Goal: Information Seeking & Learning: Learn about a topic

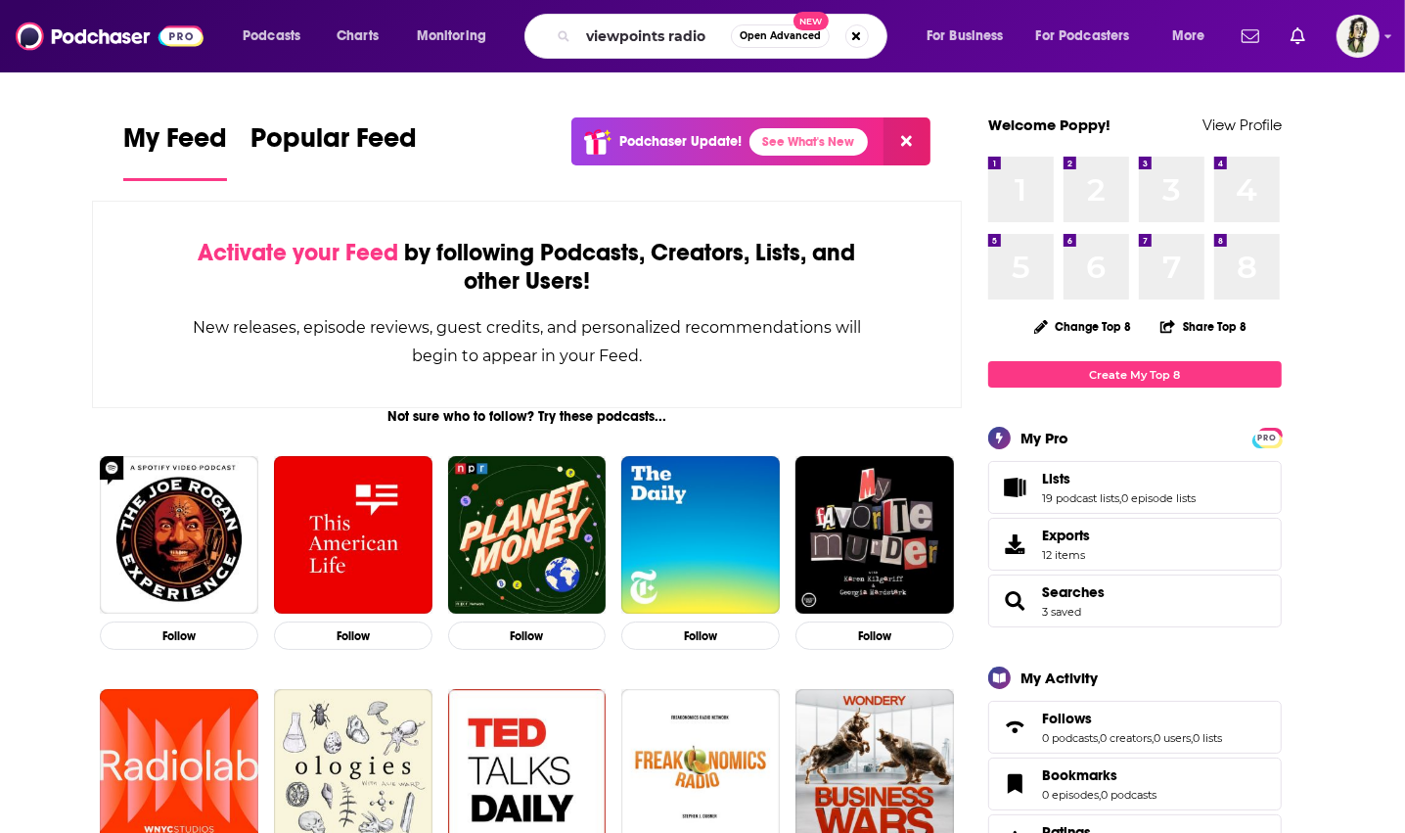
type input "viewpoints radio"
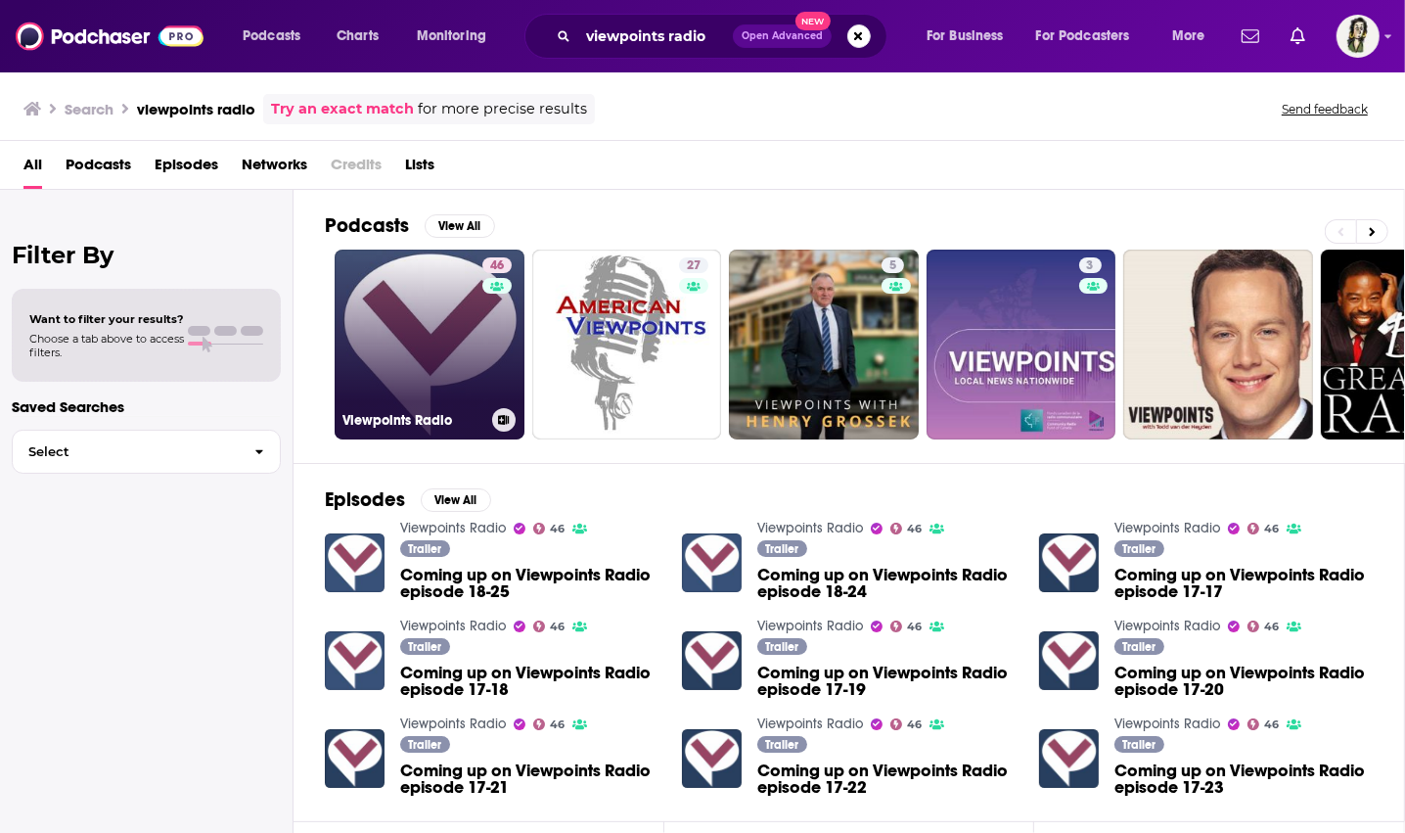
click at [434, 344] on link "46 Viewpoints Radio" at bounding box center [430, 344] width 190 height 190
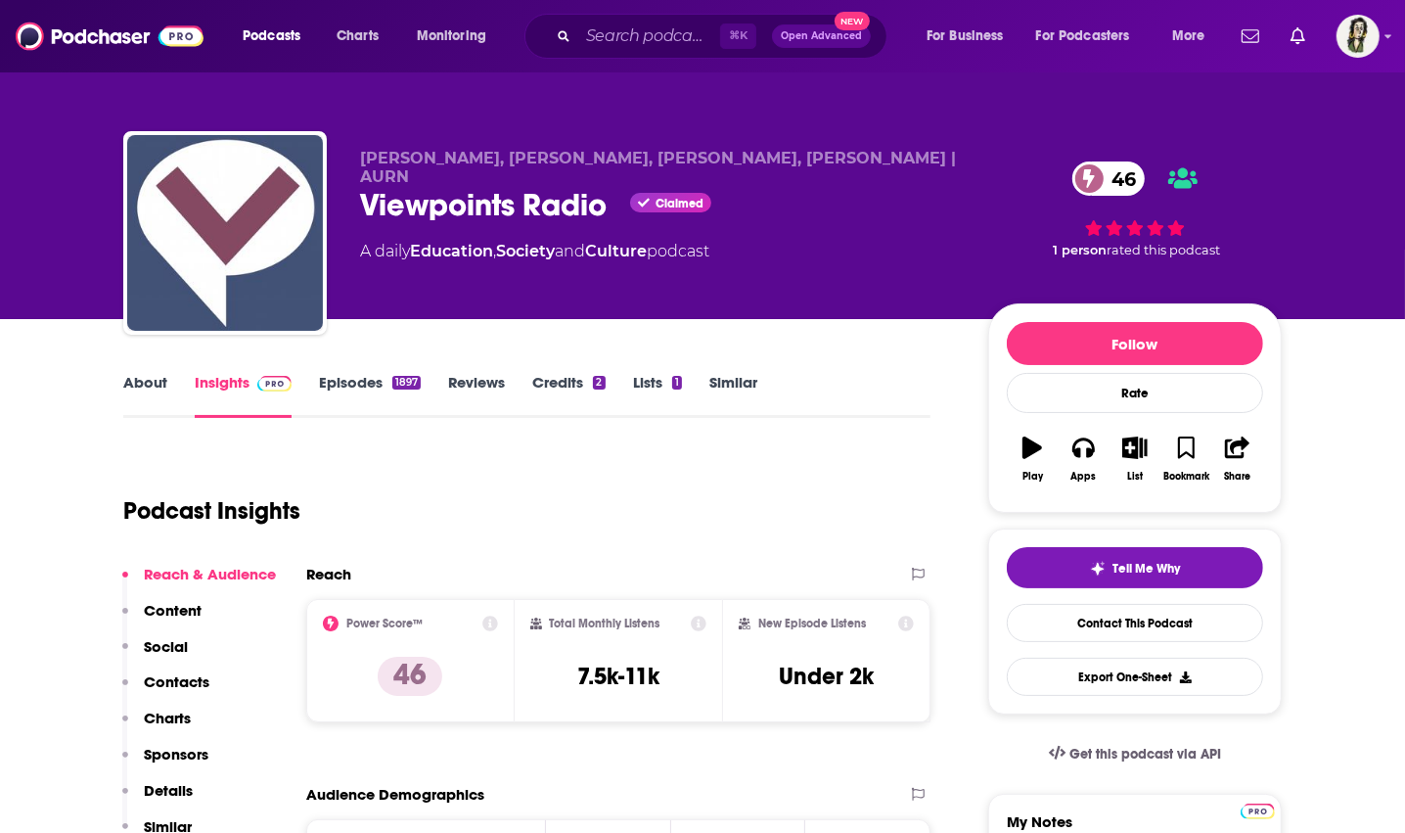
scroll to position [40, 0]
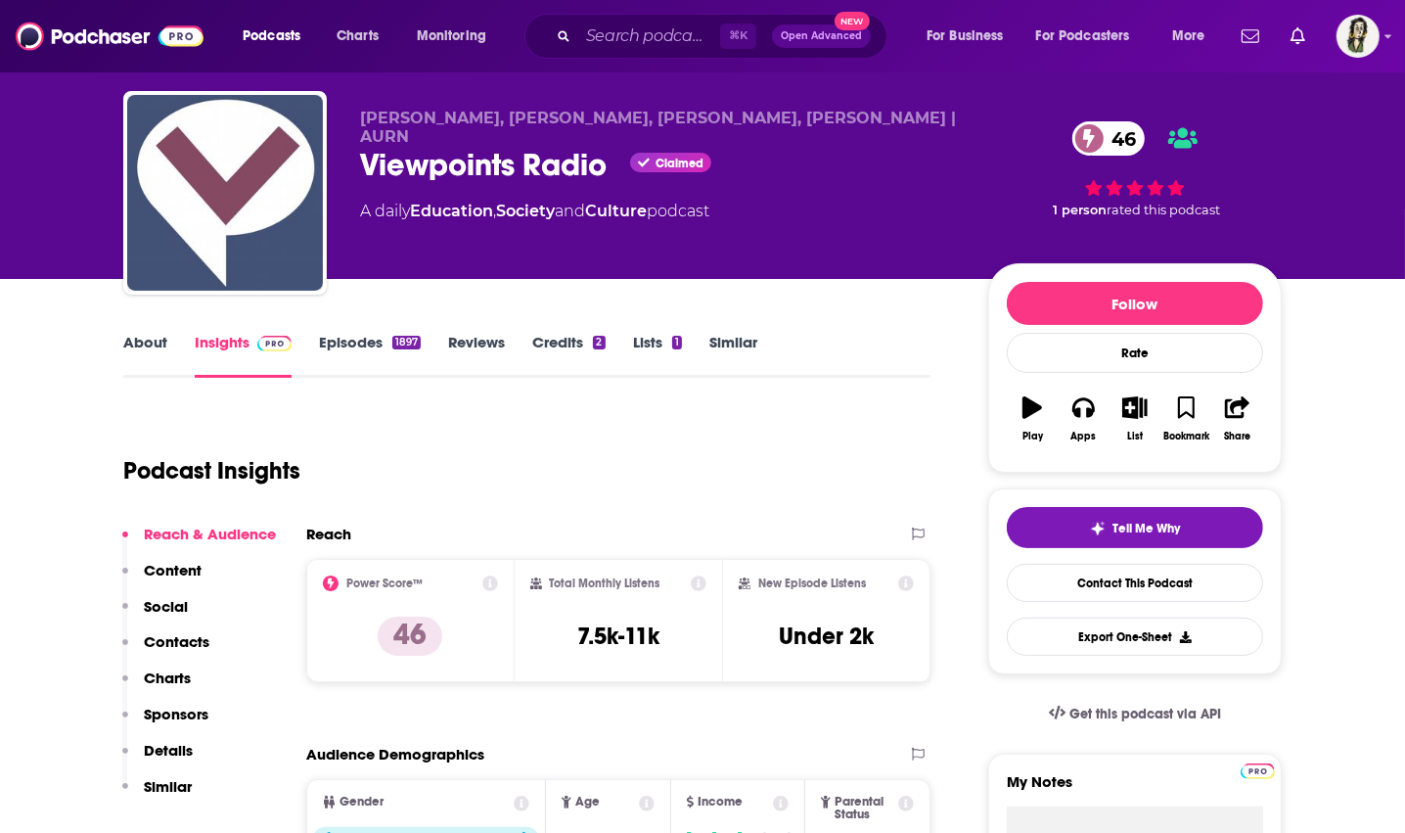
click at [158, 339] on link "About" at bounding box center [145, 355] width 44 height 45
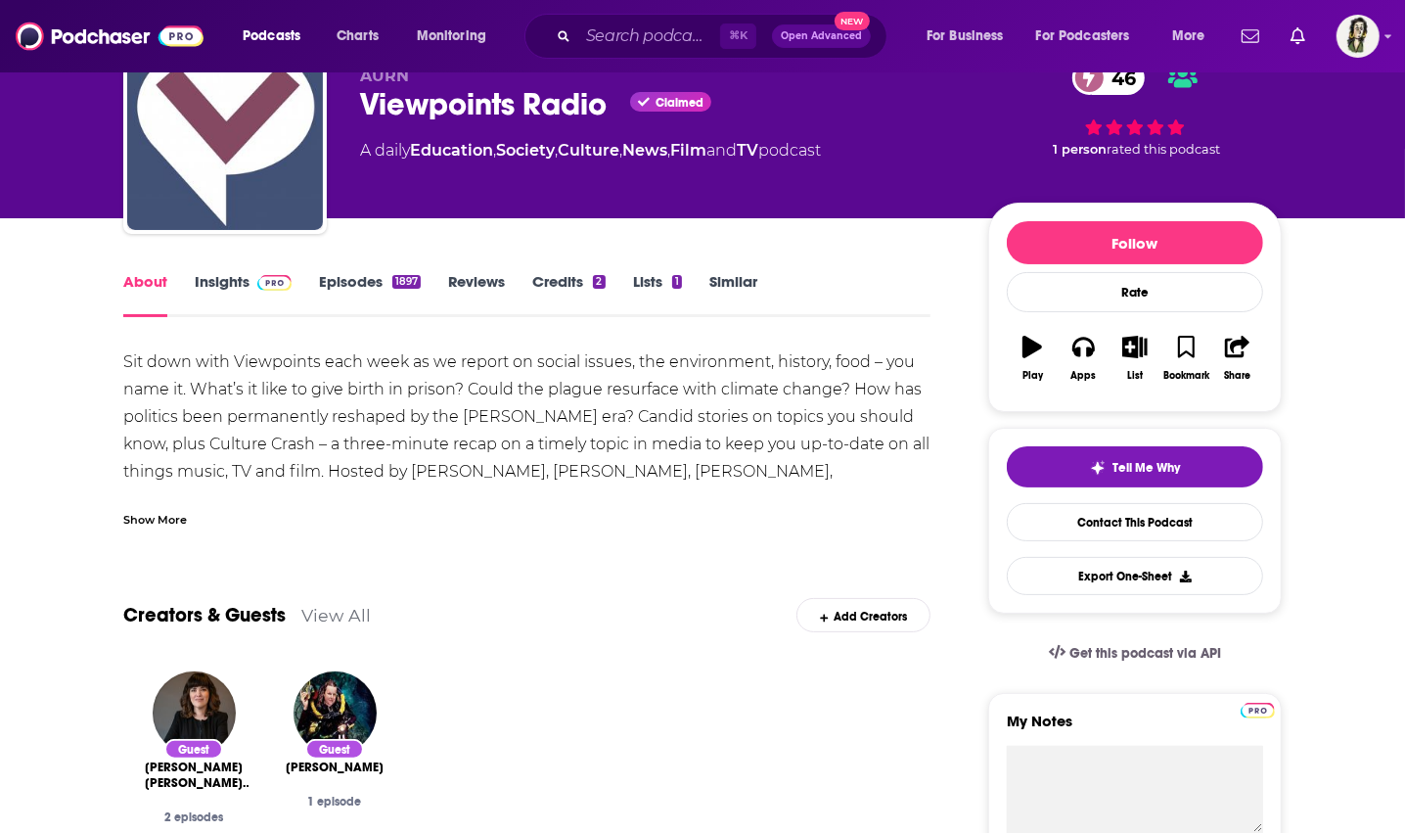
scroll to position [115, 0]
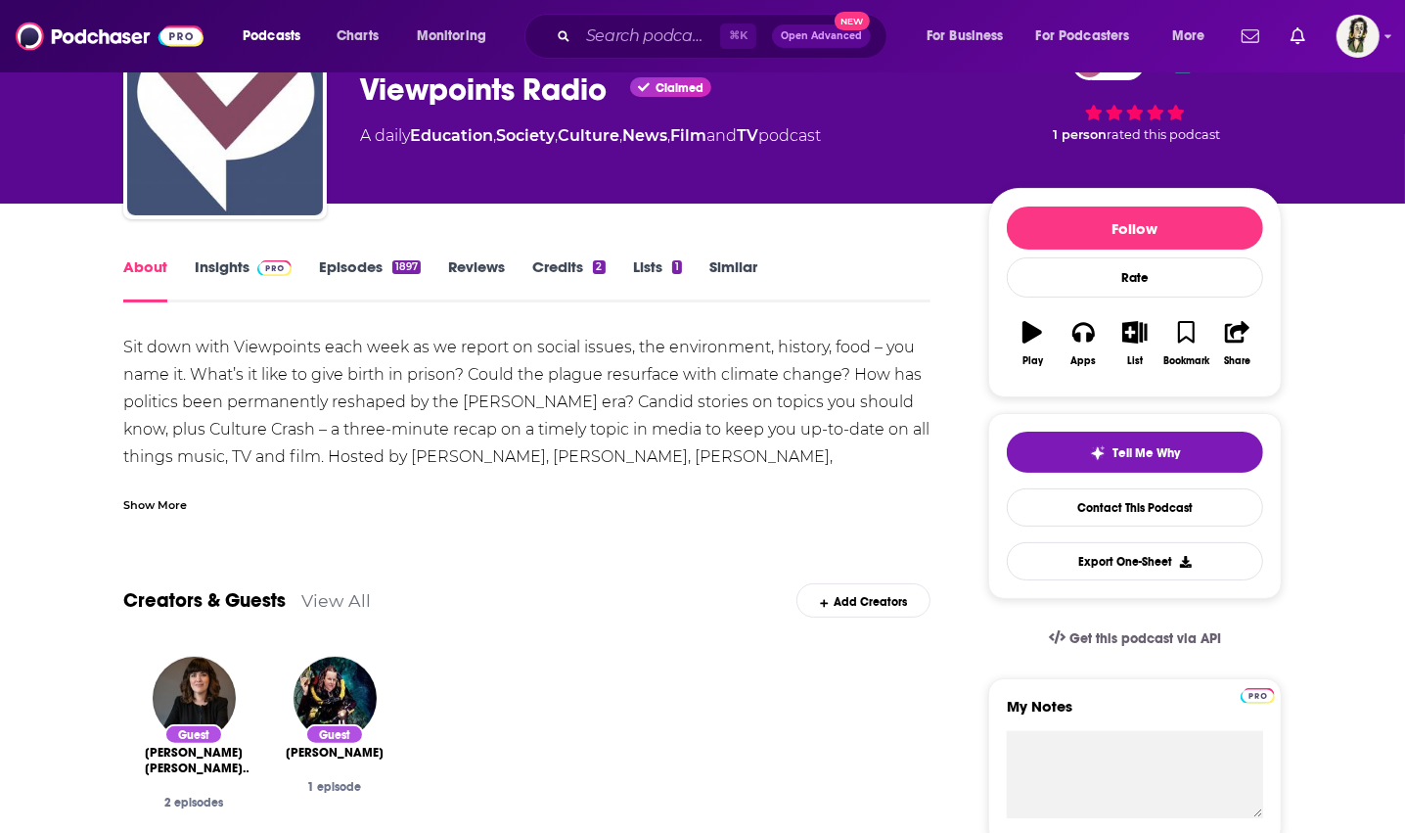
click at [165, 505] on div "Show More" at bounding box center [155, 503] width 64 height 19
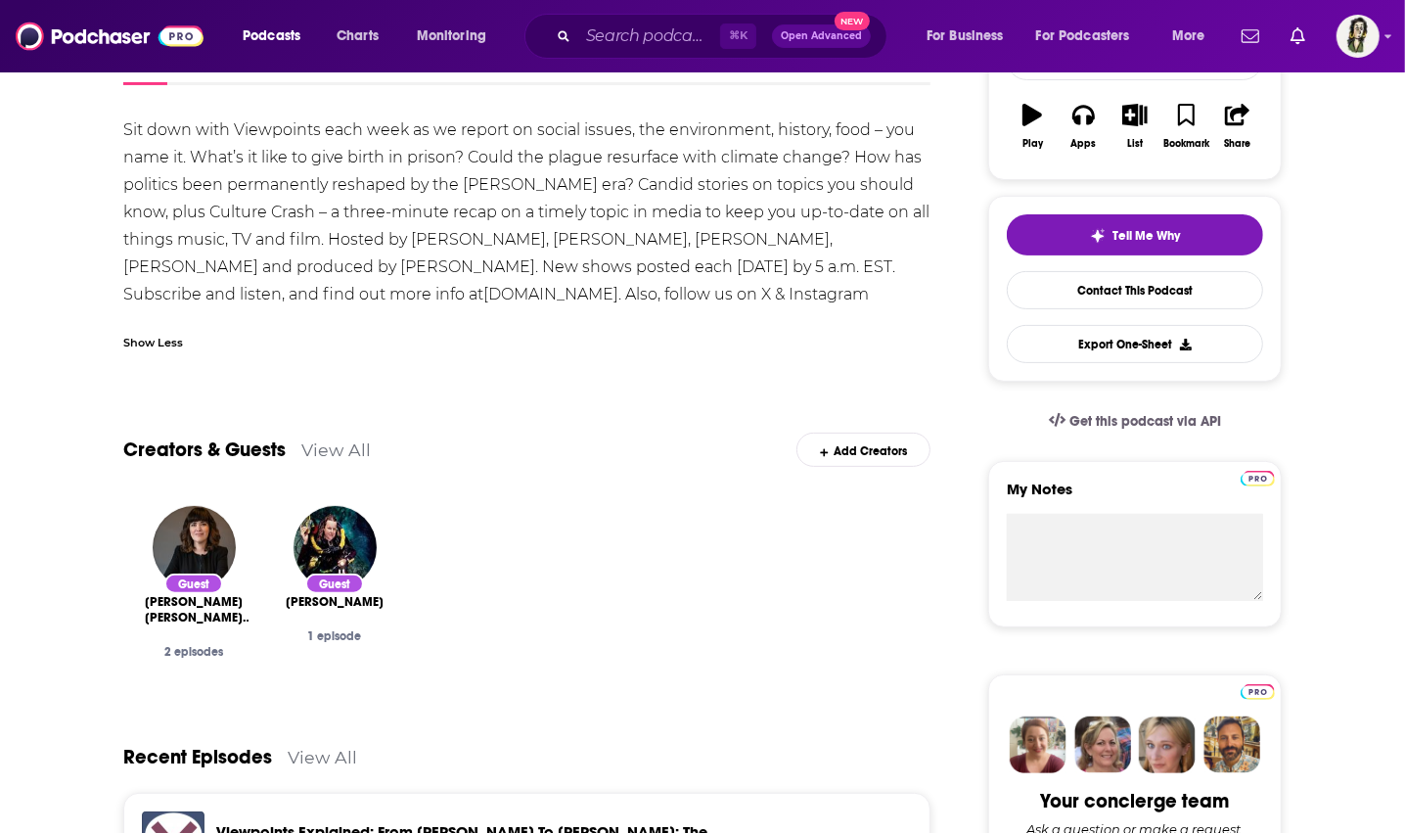
scroll to position [0, 0]
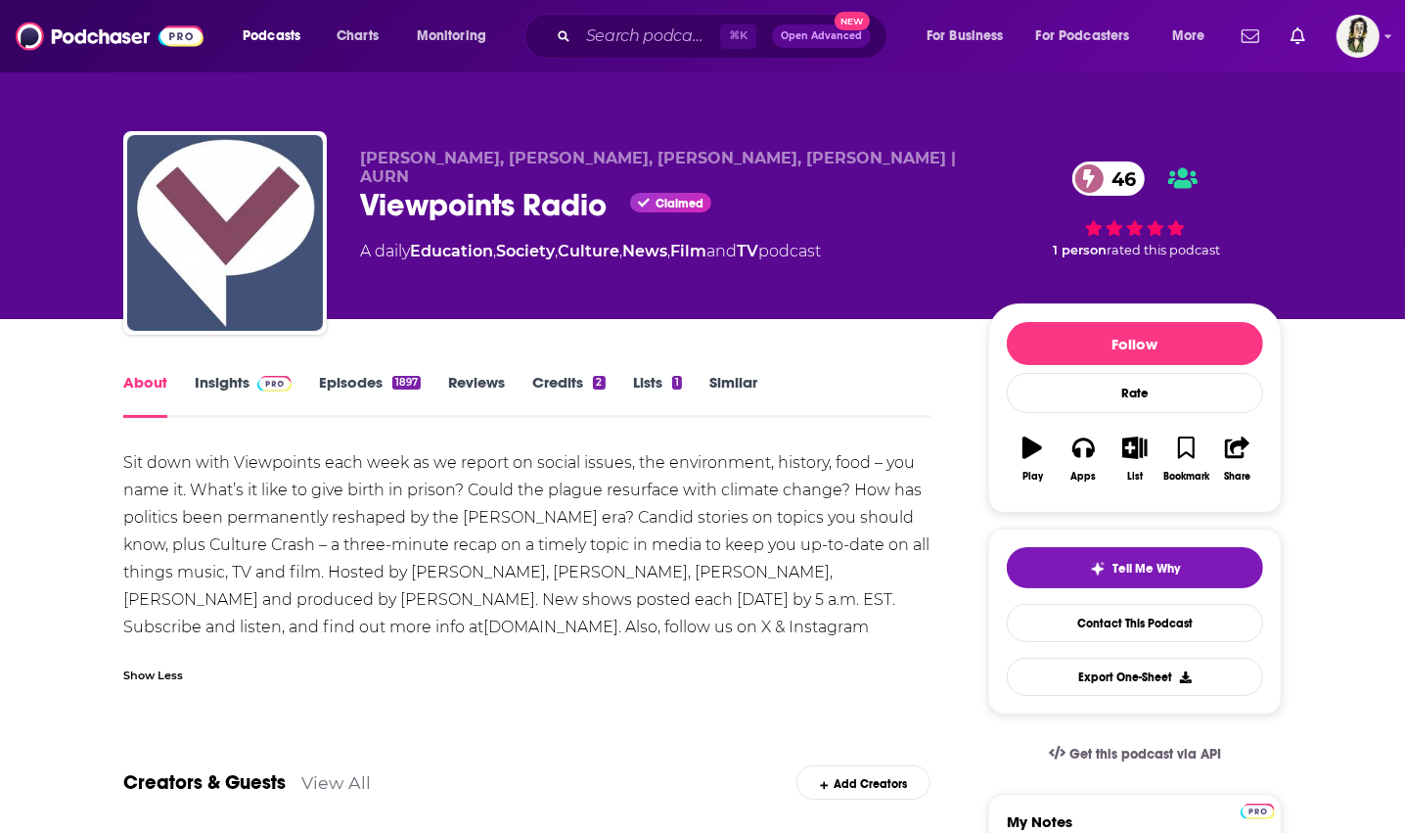
click at [201, 386] on link "Insights" at bounding box center [243, 395] width 97 height 45
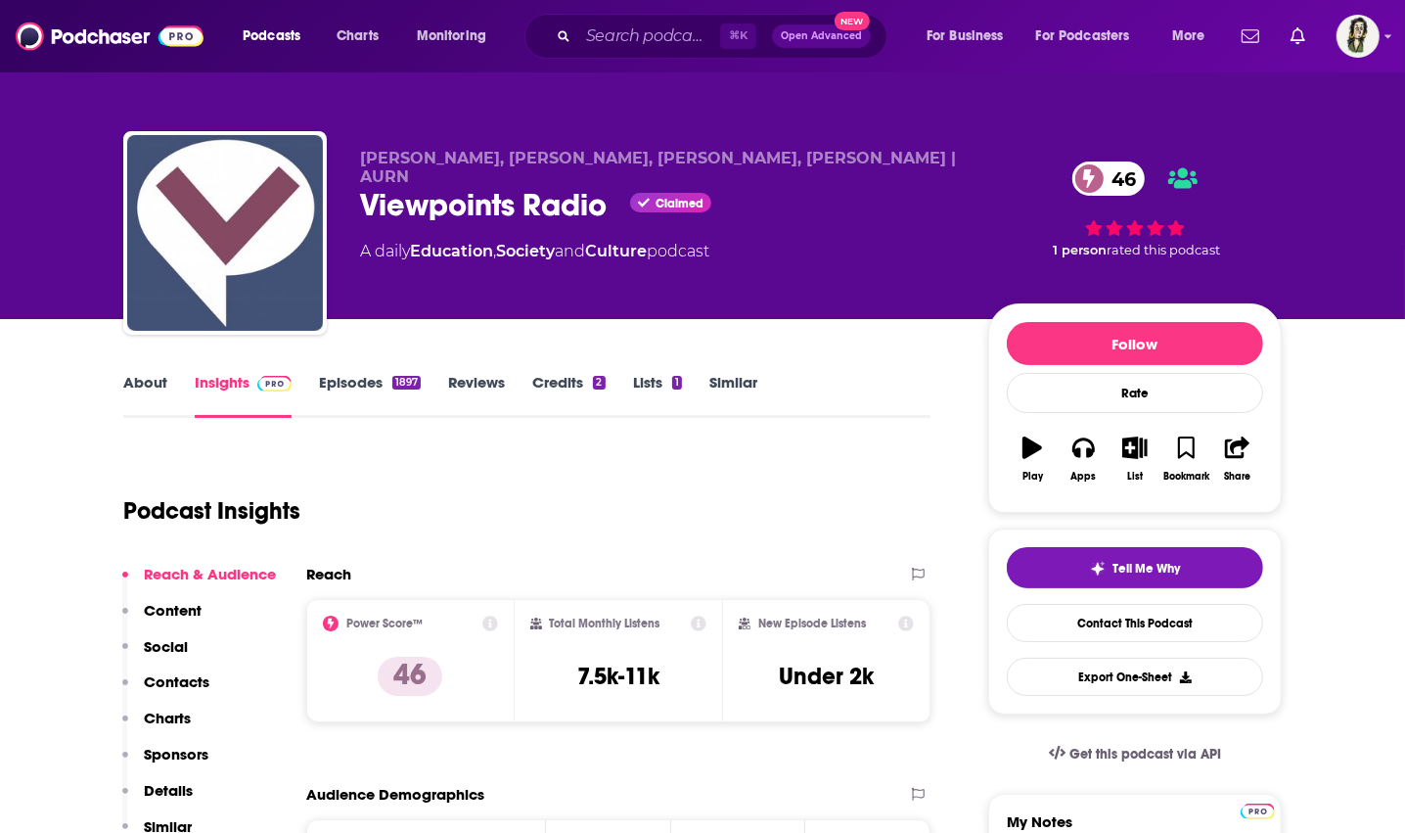
click at [335, 391] on link "Episodes 1897" at bounding box center [370, 395] width 102 height 45
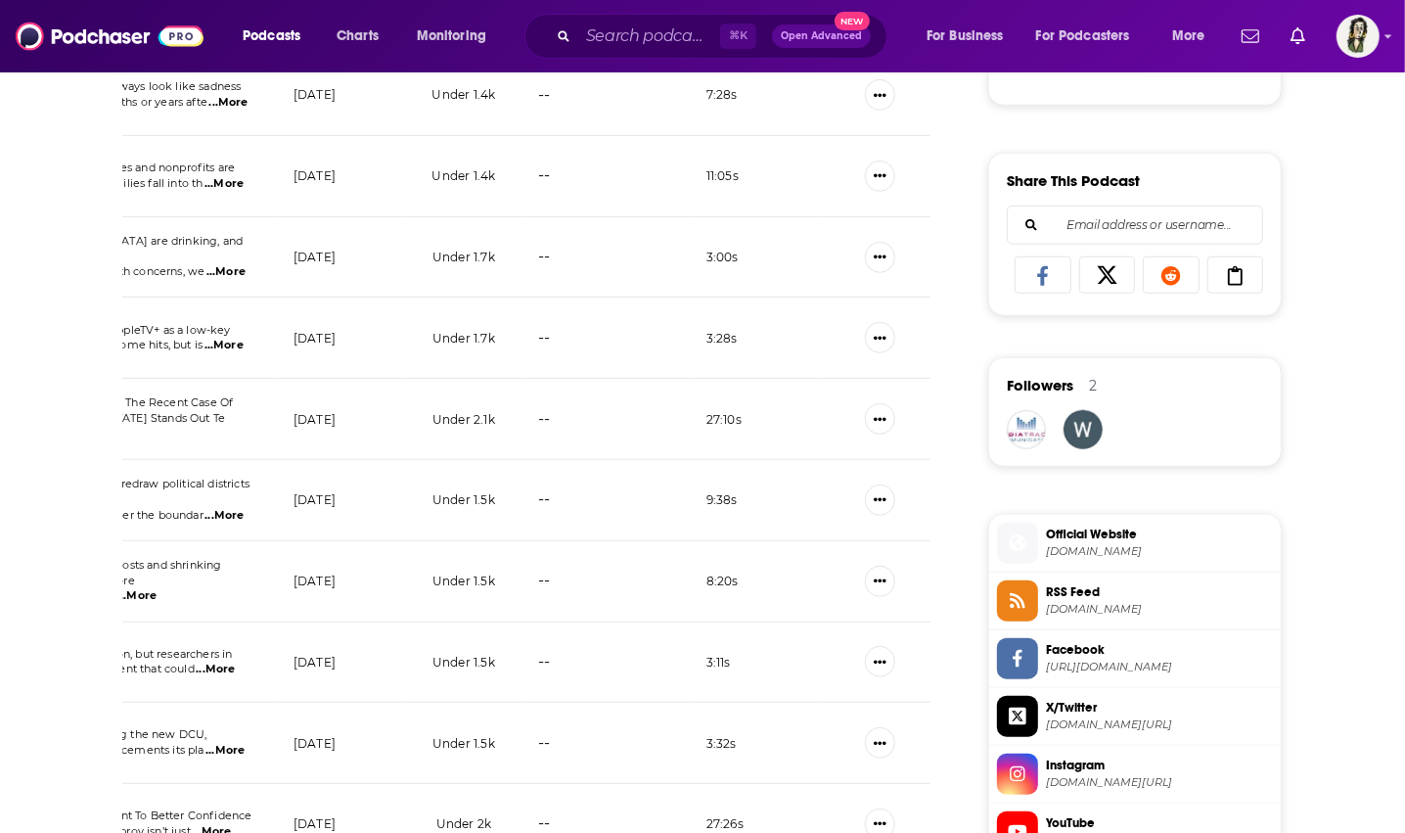
scroll to position [1327, 0]
